Goal: Navigation & Orientation: Find specific page/section

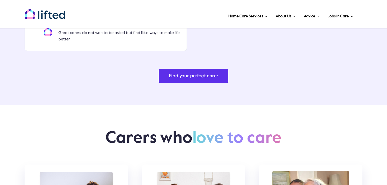
scroll to position [1792, 0]
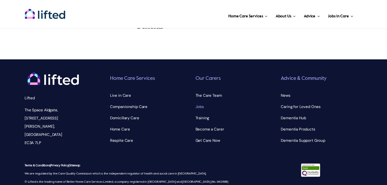
click at [200, 103] on span "Jobs" at bounding box center [199, 107] width 8 height 8
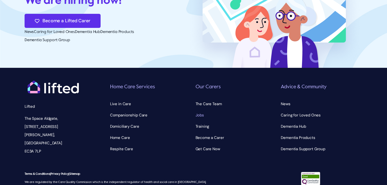
scroll to position [1410, 0]
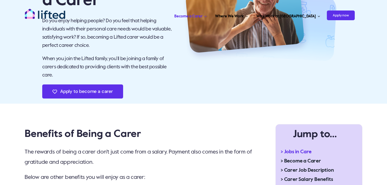
scroll to position [0, 0]
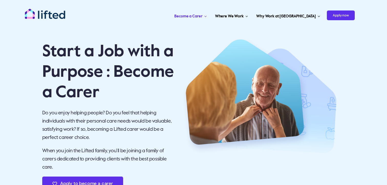
click at [39, 14] on img "lifted-logo" at bounding box center [45, 13] width 41 height 11
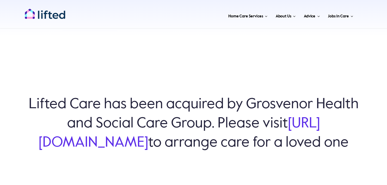
click at [175, 134] on link "[URL][DOMAIN_NAME]" at bounding box center [179, 132] width 281 height 33
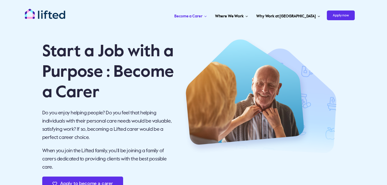
click at [62, 18] on img "lifted-logo" at bounding box center [45, 13] width 41 height 11
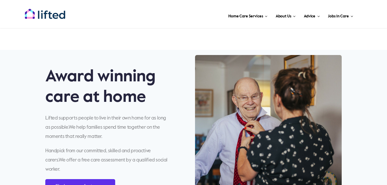
scroll to position [179, 0]
